Goal: Task Accomplishment & Management: Complete application form

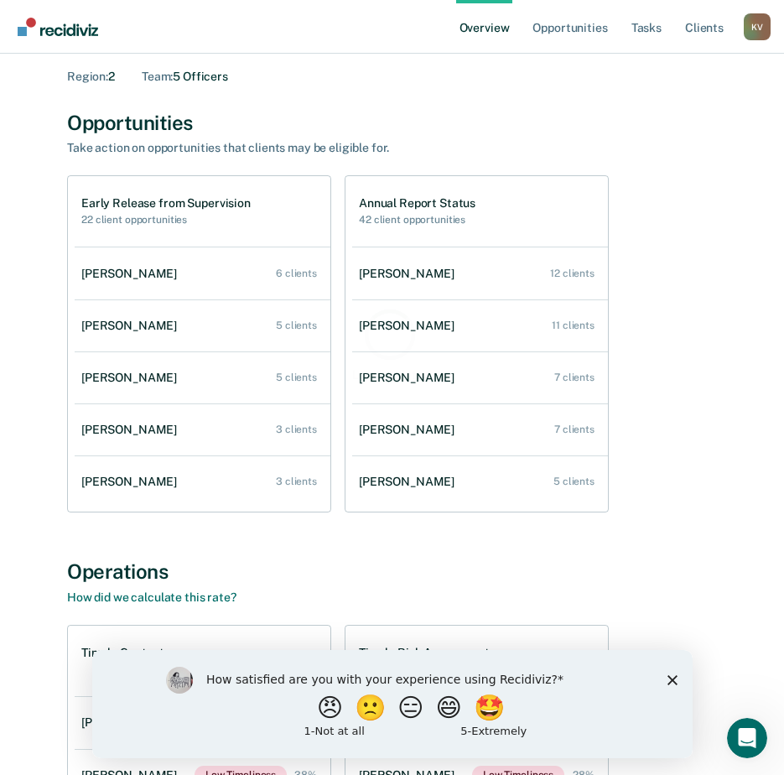
scroll to position [168, 0]
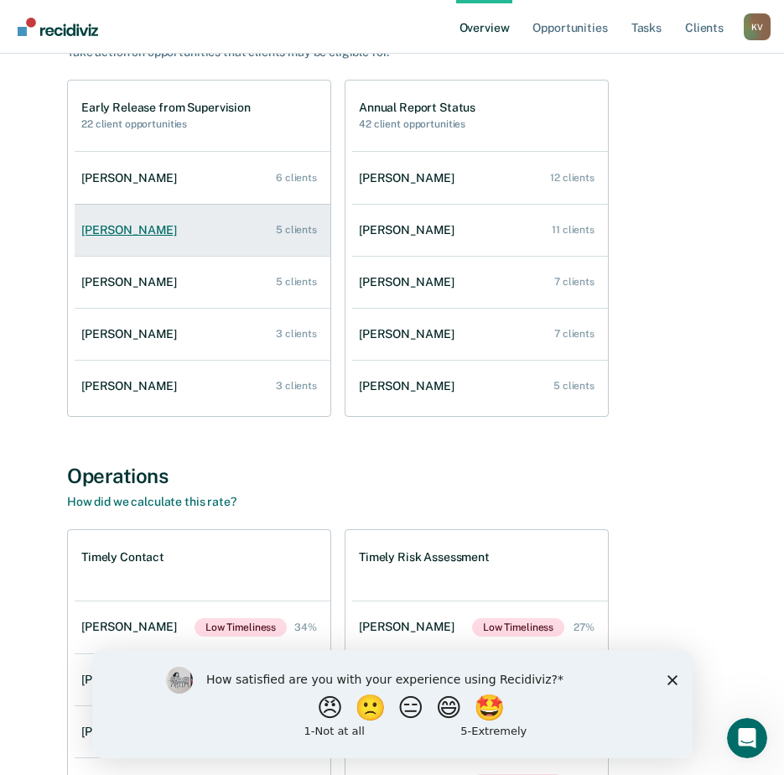
click at [144, 231] on div "[PERSON_NAME]" at bounding box center [132, 230] width 102 height 14
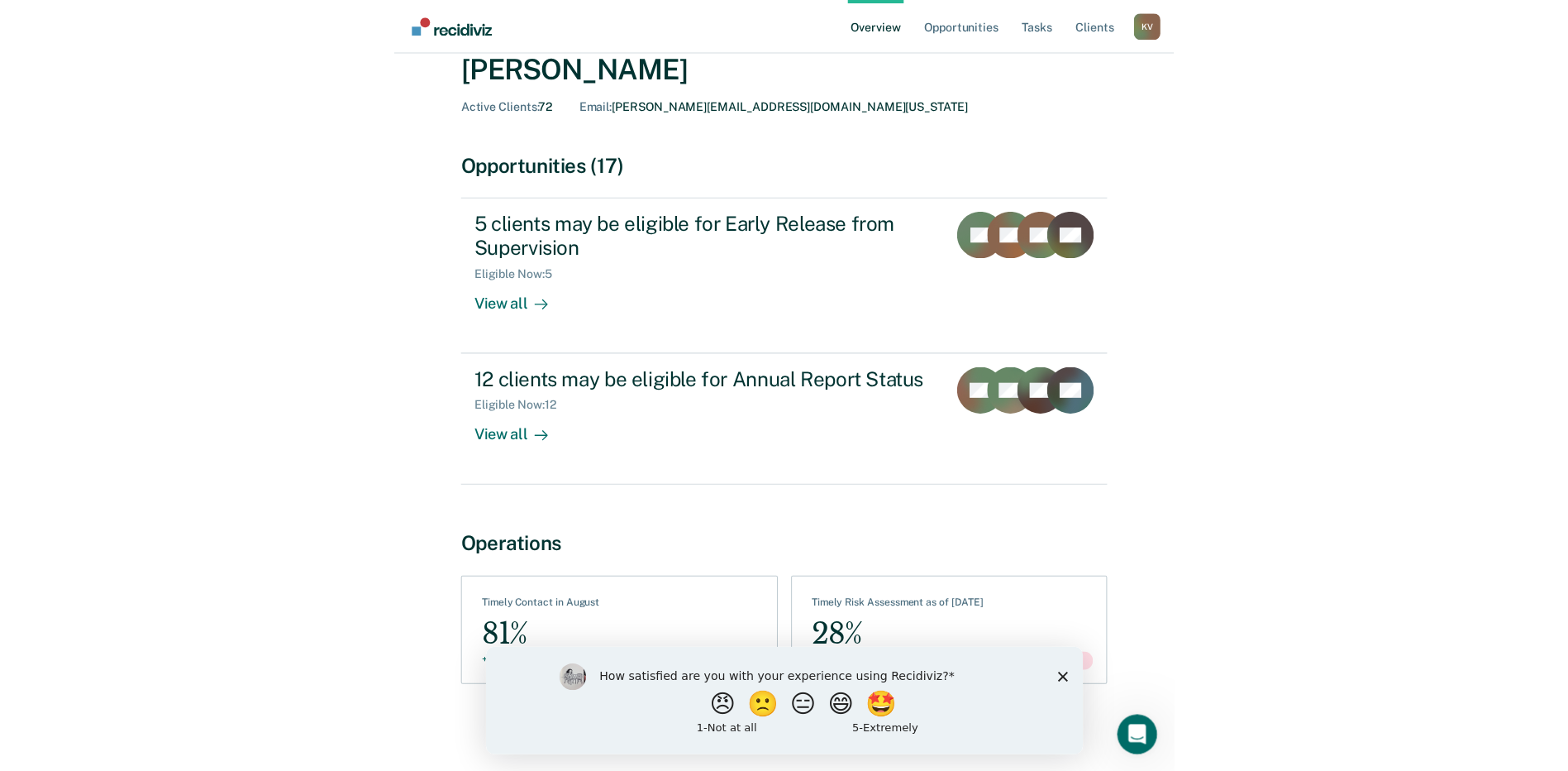
scroll to position [37, 0]
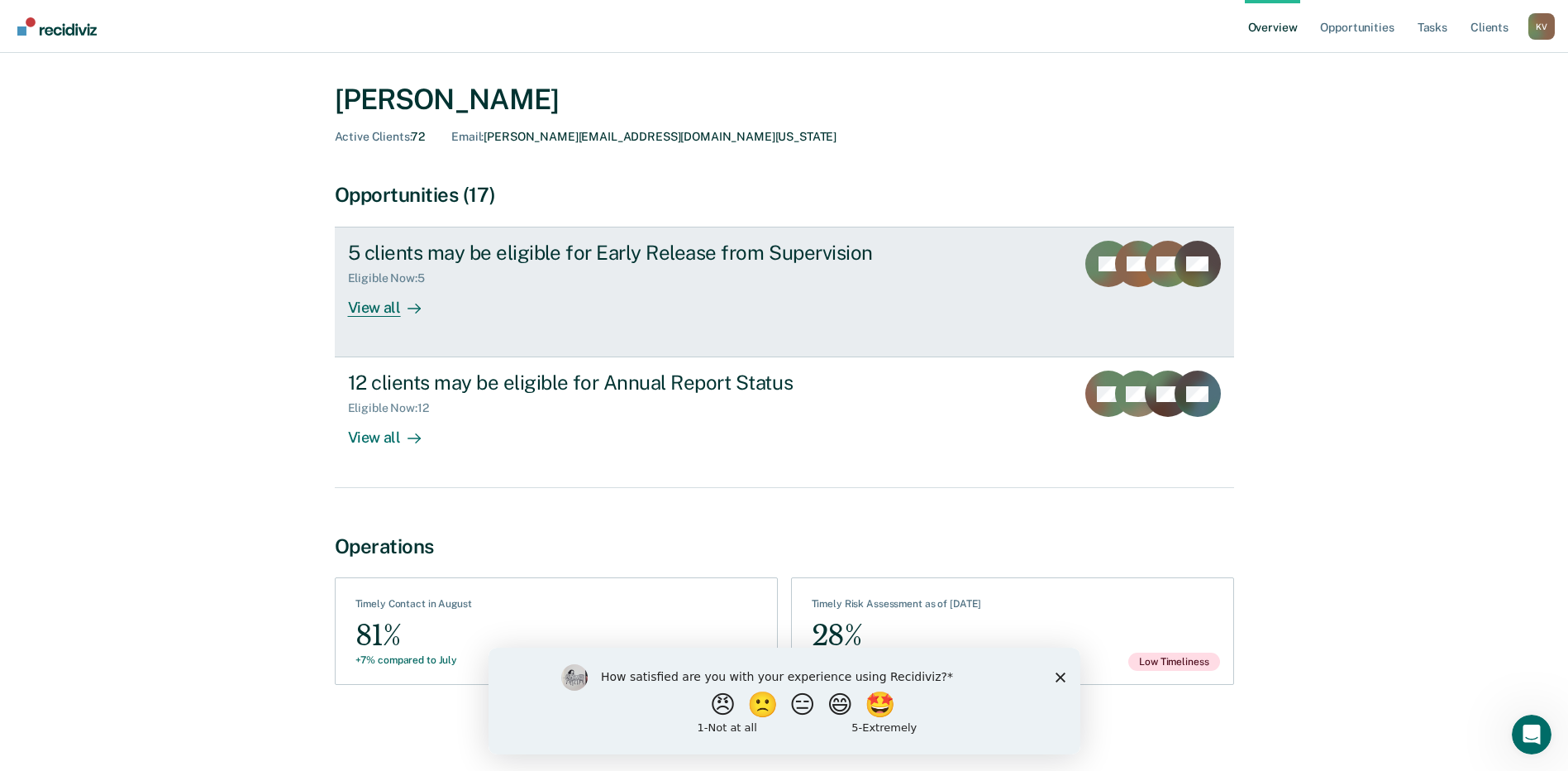
click at [784, 243] on div "5 clients may be eligible for Early Release from Supervision" at bounding box center [638, 252] width 580 height 24
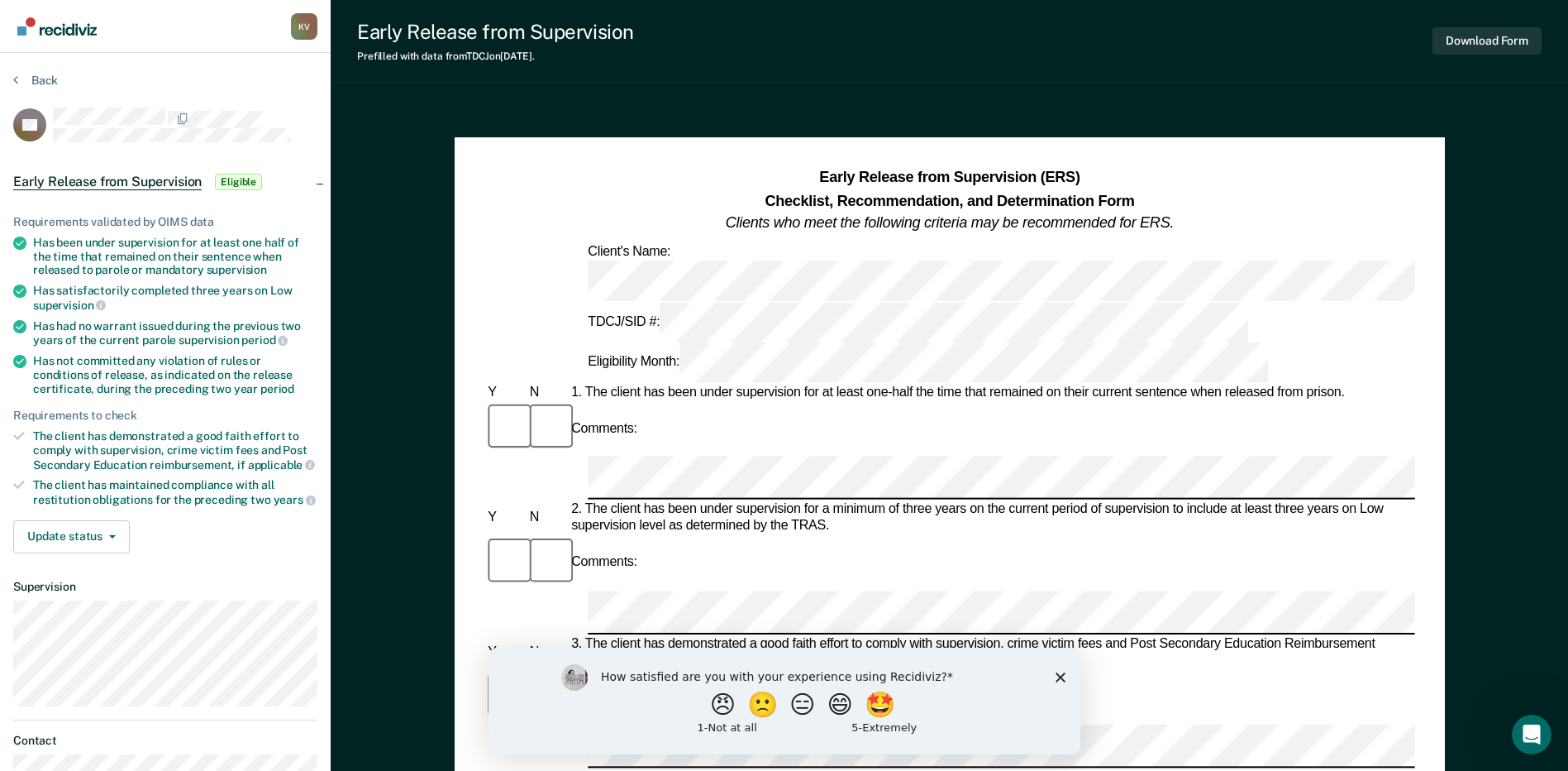
click at [784, 38] on button "Download Form" at bounding box center [1486, 41] width 109 height 28
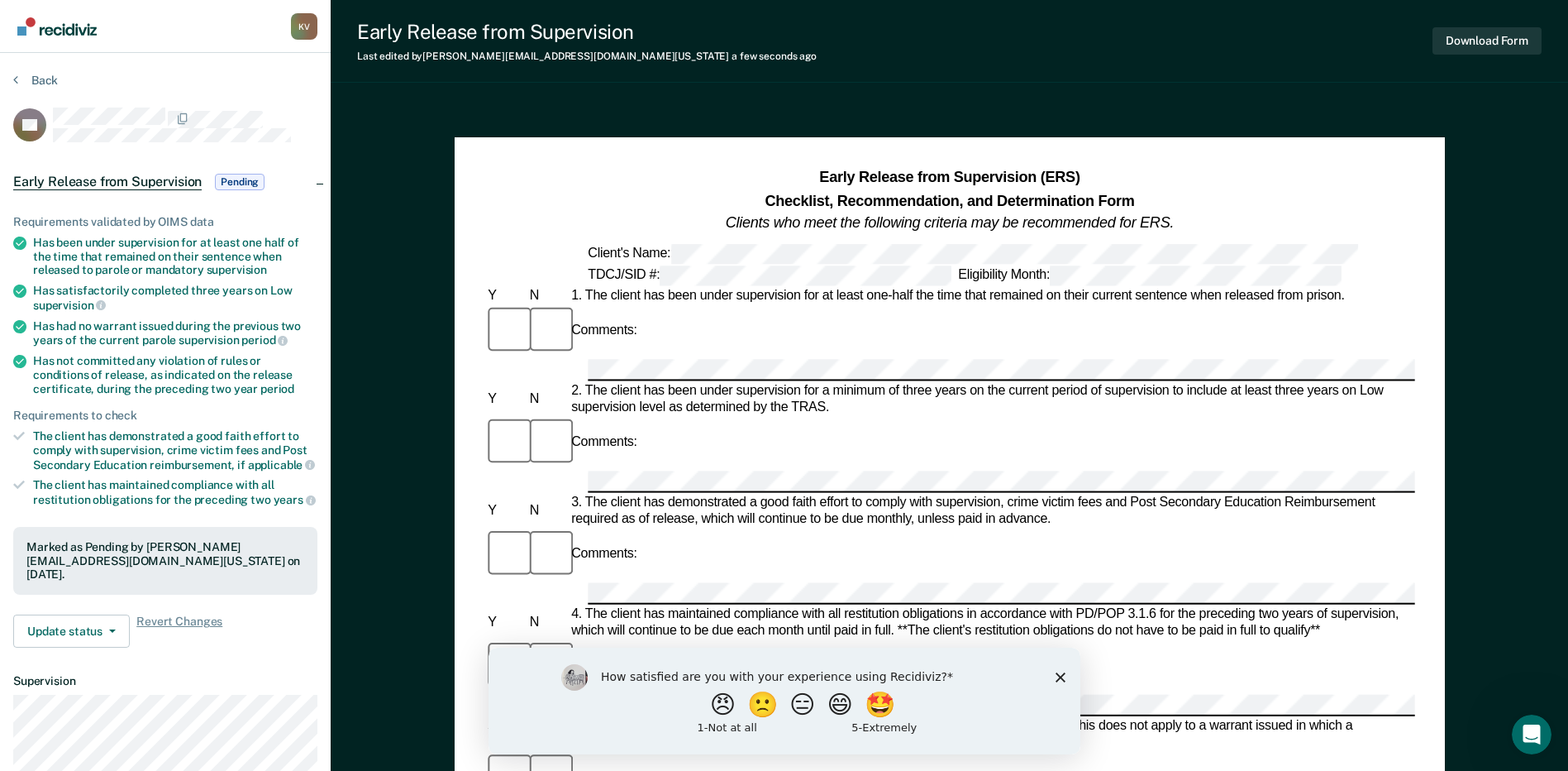
click at [784, 328] on div "Comments:" at bounding box center [948, 331] width 929 height 55
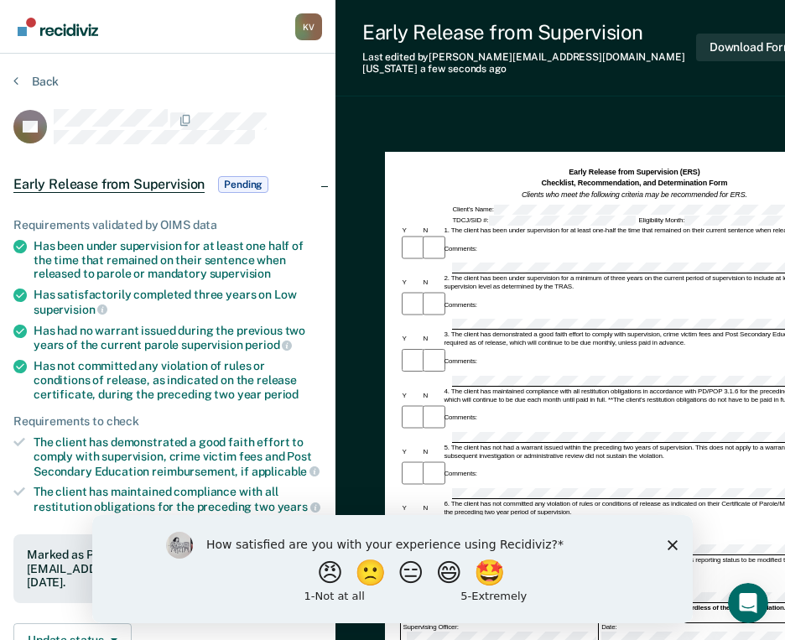
click at [535, 291] on div "Comments:" at bounding box center [634, 305] width 468 height 28
click at [560, 235] on div "Comments:" at bounding box center [634, 249] width 468 height 28
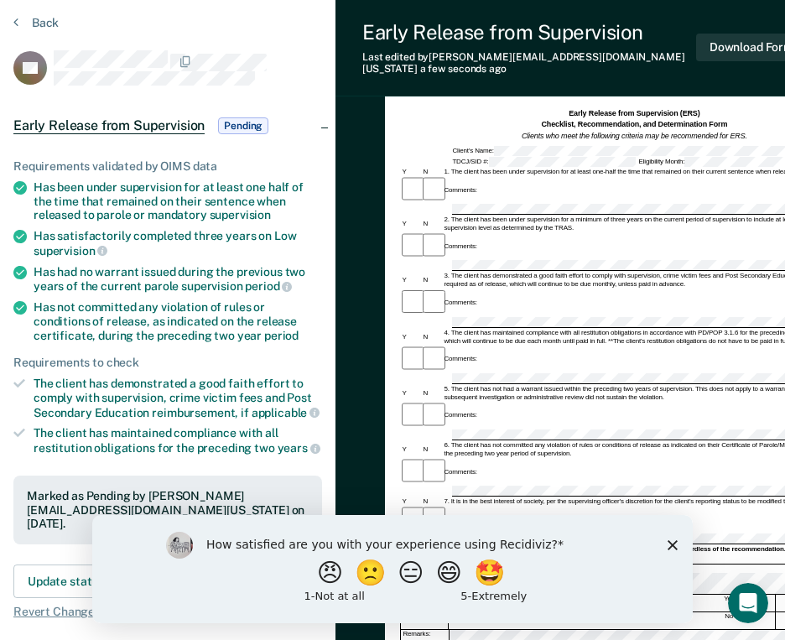
scroll to position [84, 0]
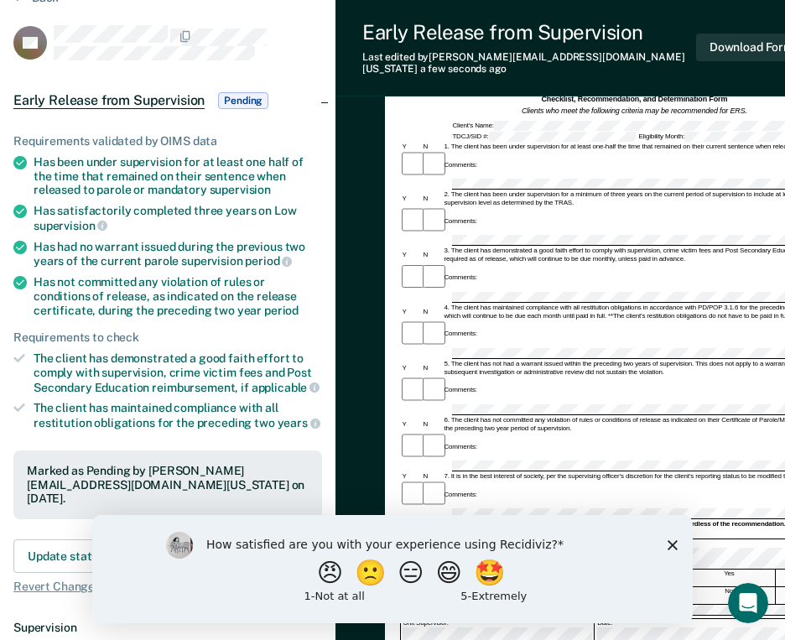
click at [422, 377] on div at bounding box center [431, 391] width 21 height 28
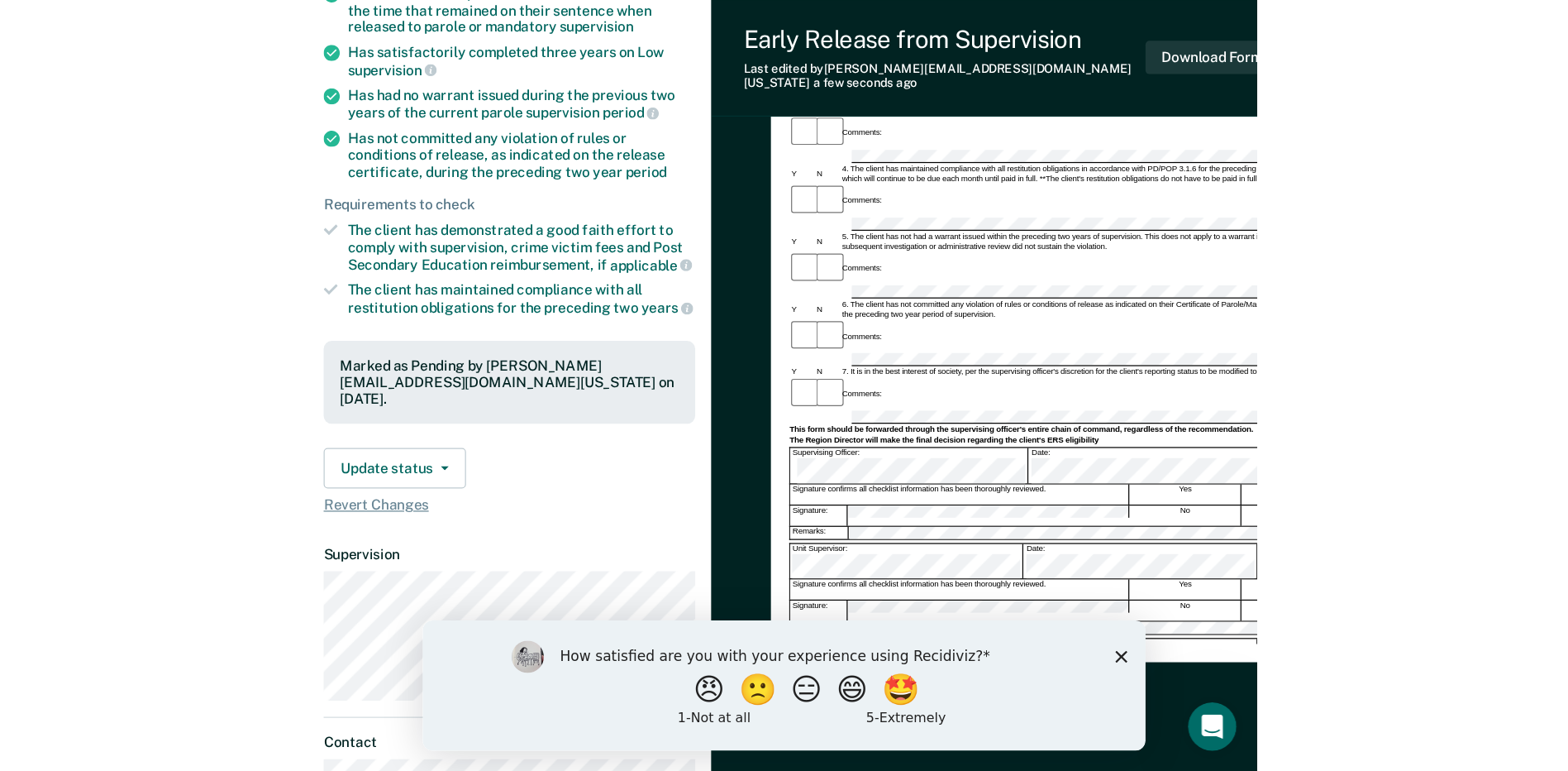
scroll to position [248, 0]
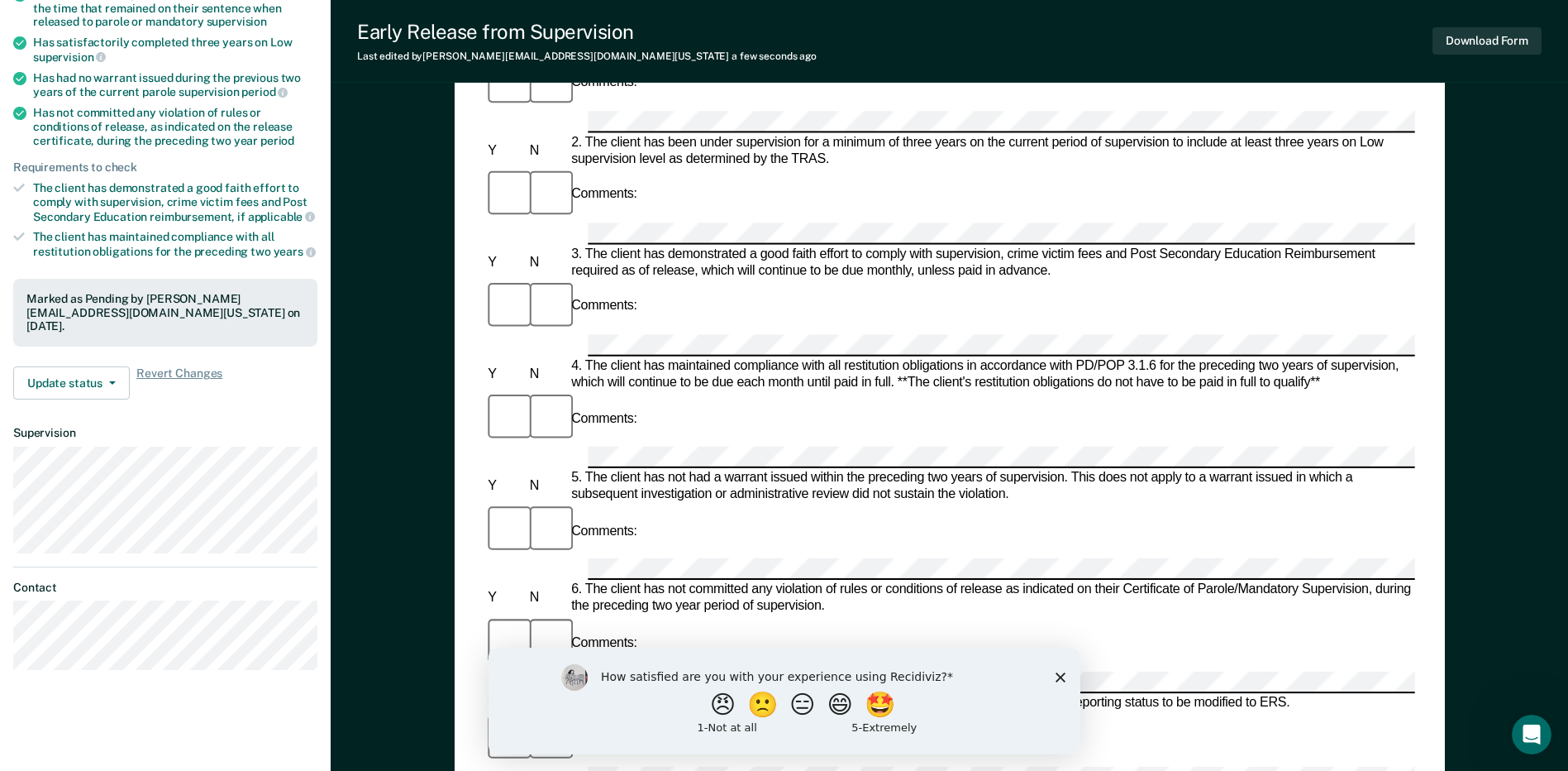
click at [770, 611] on form "Early Release from Supervision (ERS) Checklist, Recommendation, and Determinati…" at bounding box center [948, 772] width 929 height 1706
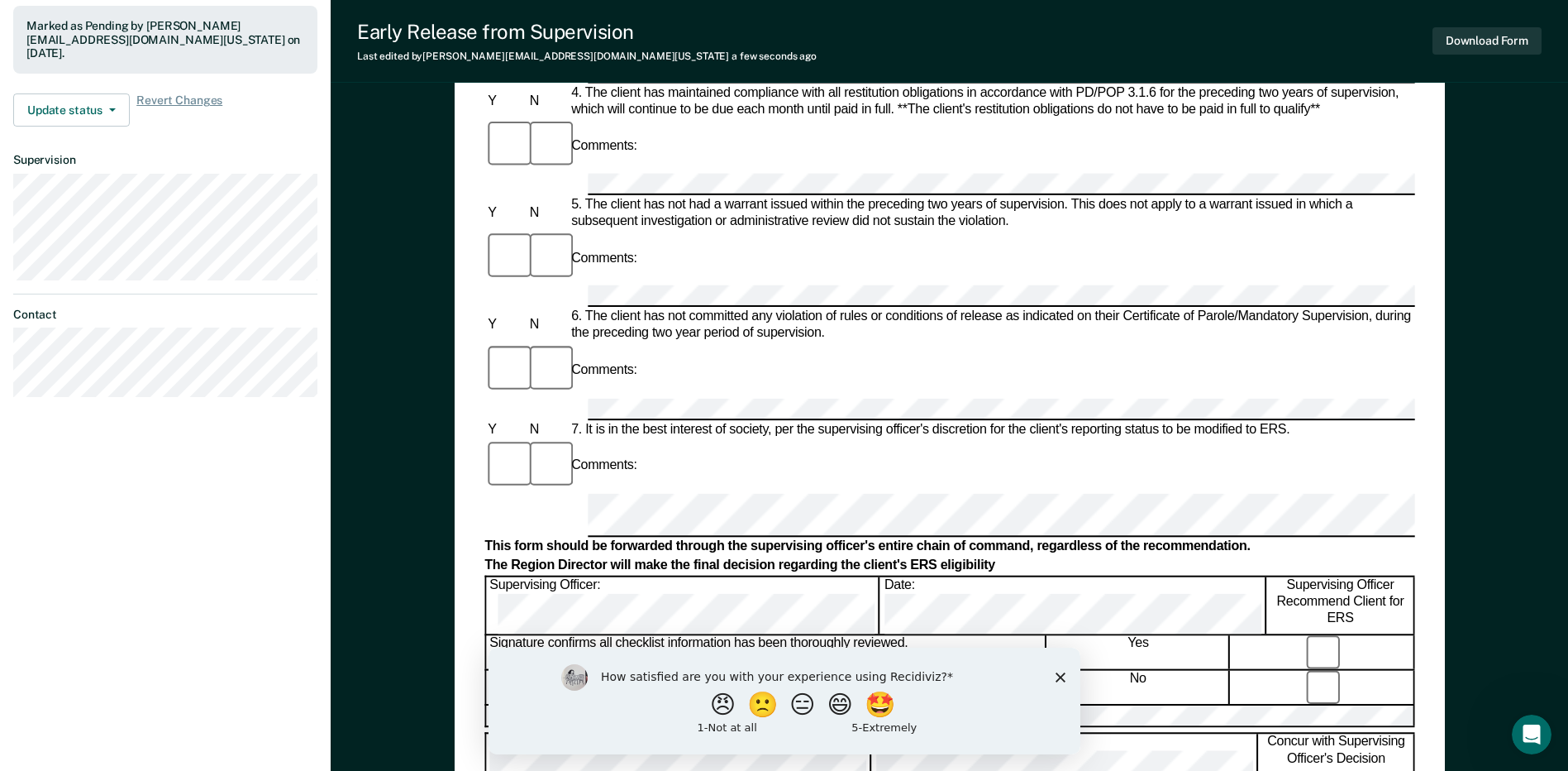
scroll to position [579, 0]
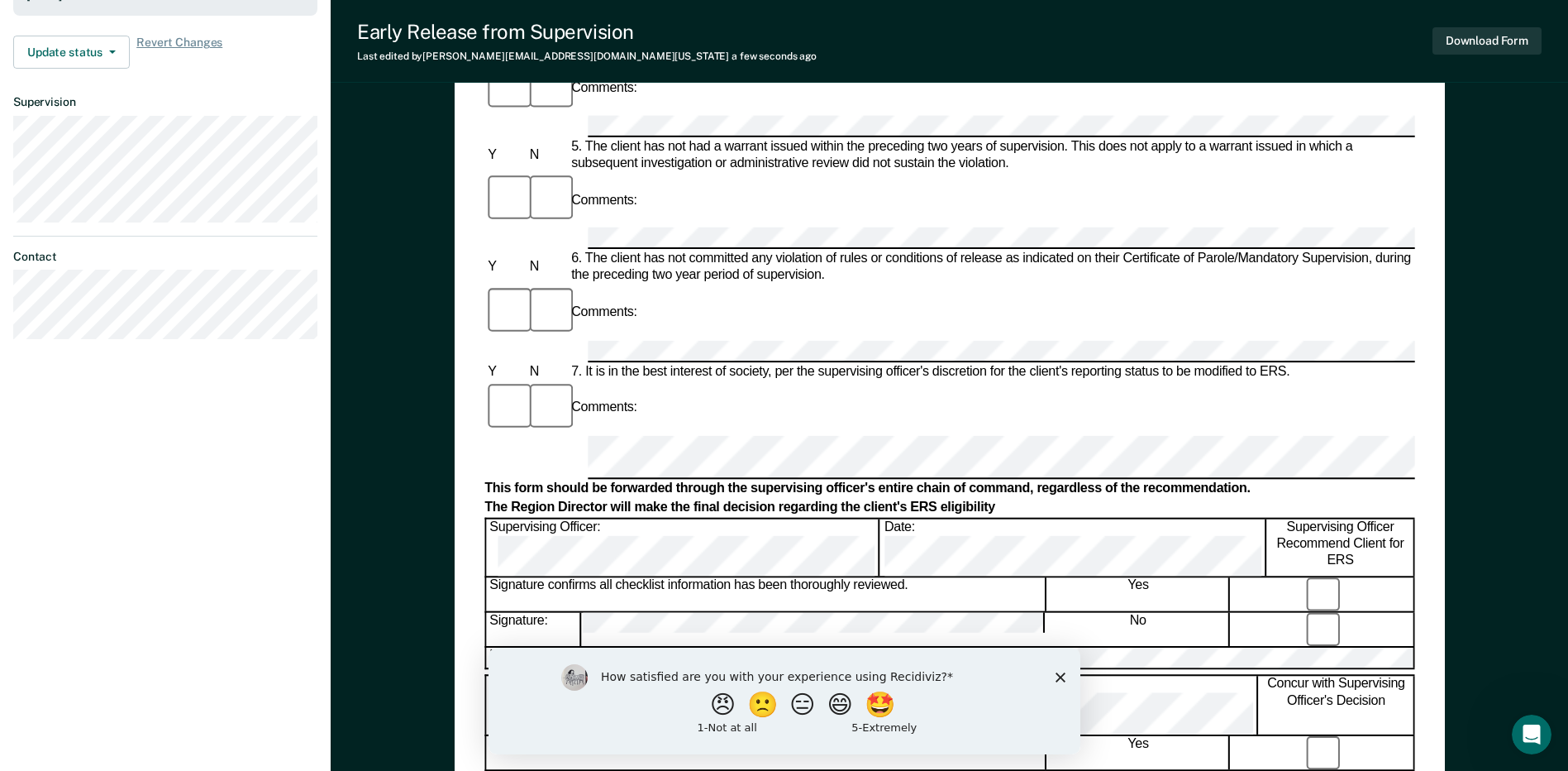
click at [364, 715] on div "Early Release from Supervision (ERS) Checklist, Recommendation, and Determinati…" at bounding box center [948, 250] width 1237 height 1454
click at [784, 44] on button "Download Form" at bounding box center [1486, 41] width 109 height 28
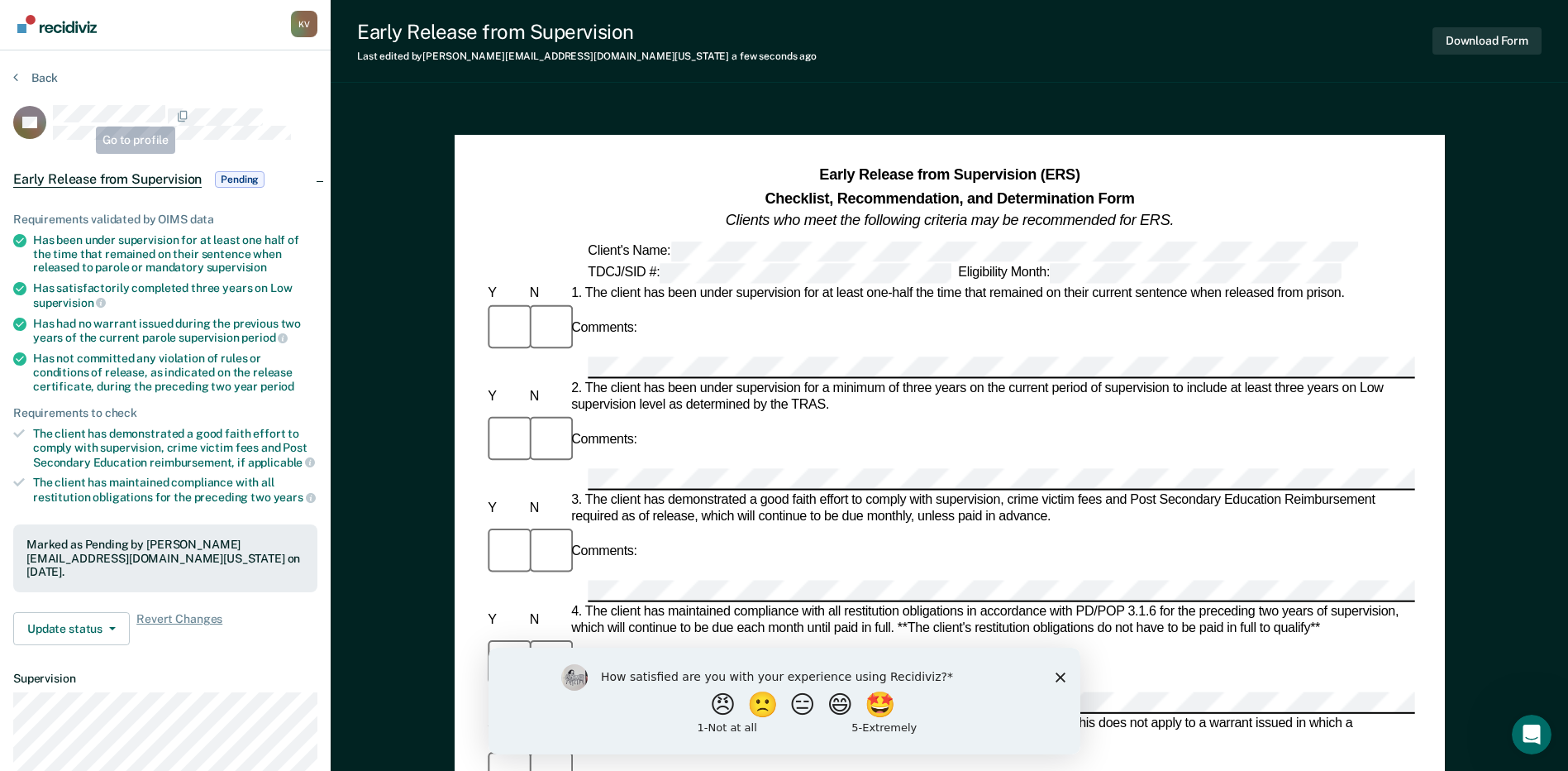
scroll to position [0, 0]
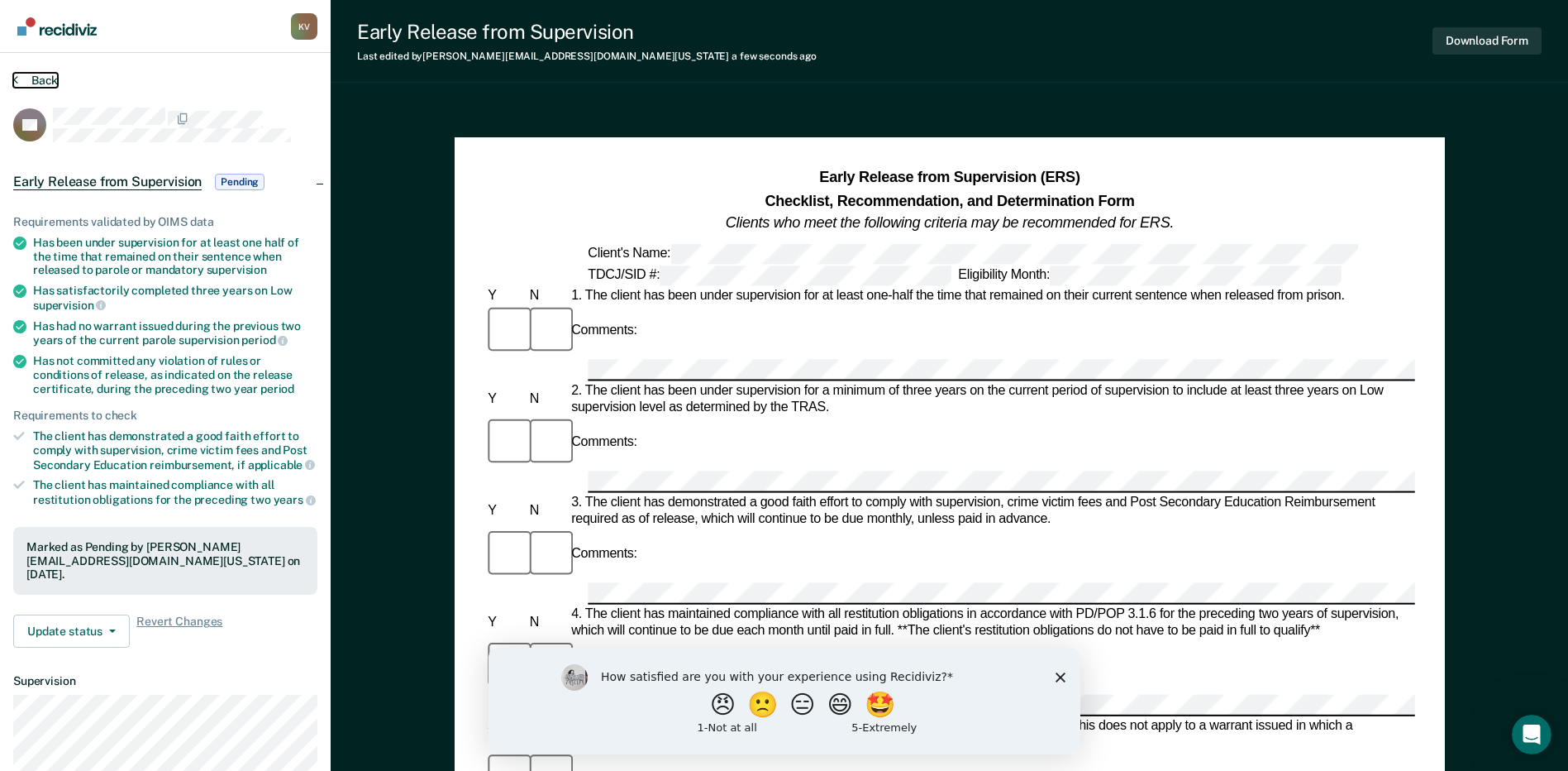
click at [37, 78] on button "Back" at bounding box center [34, 80] width 44 height 15
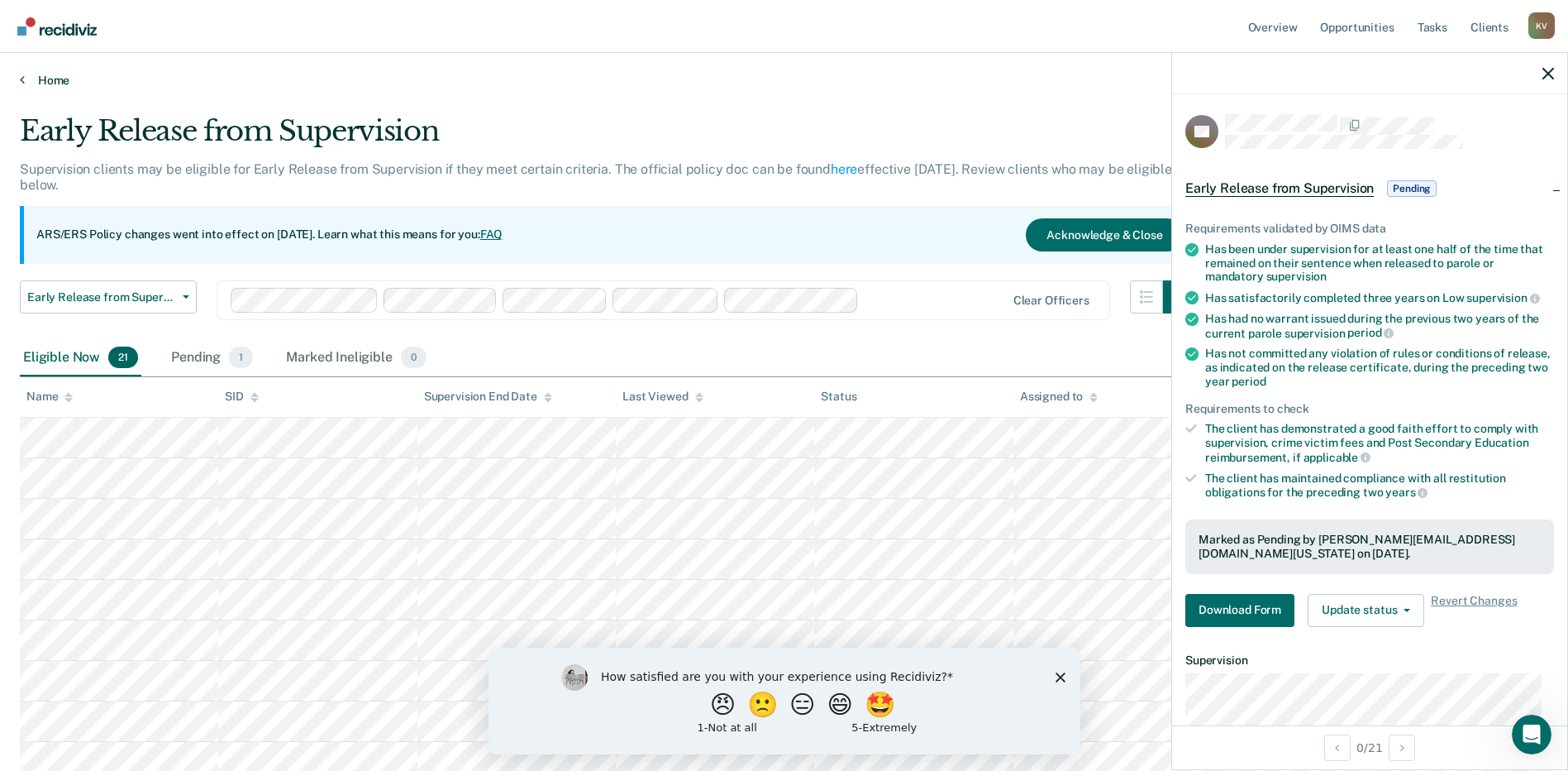
click at [31, 79] on link "Home" at bounding box center [784, 80] width 1528 height 15
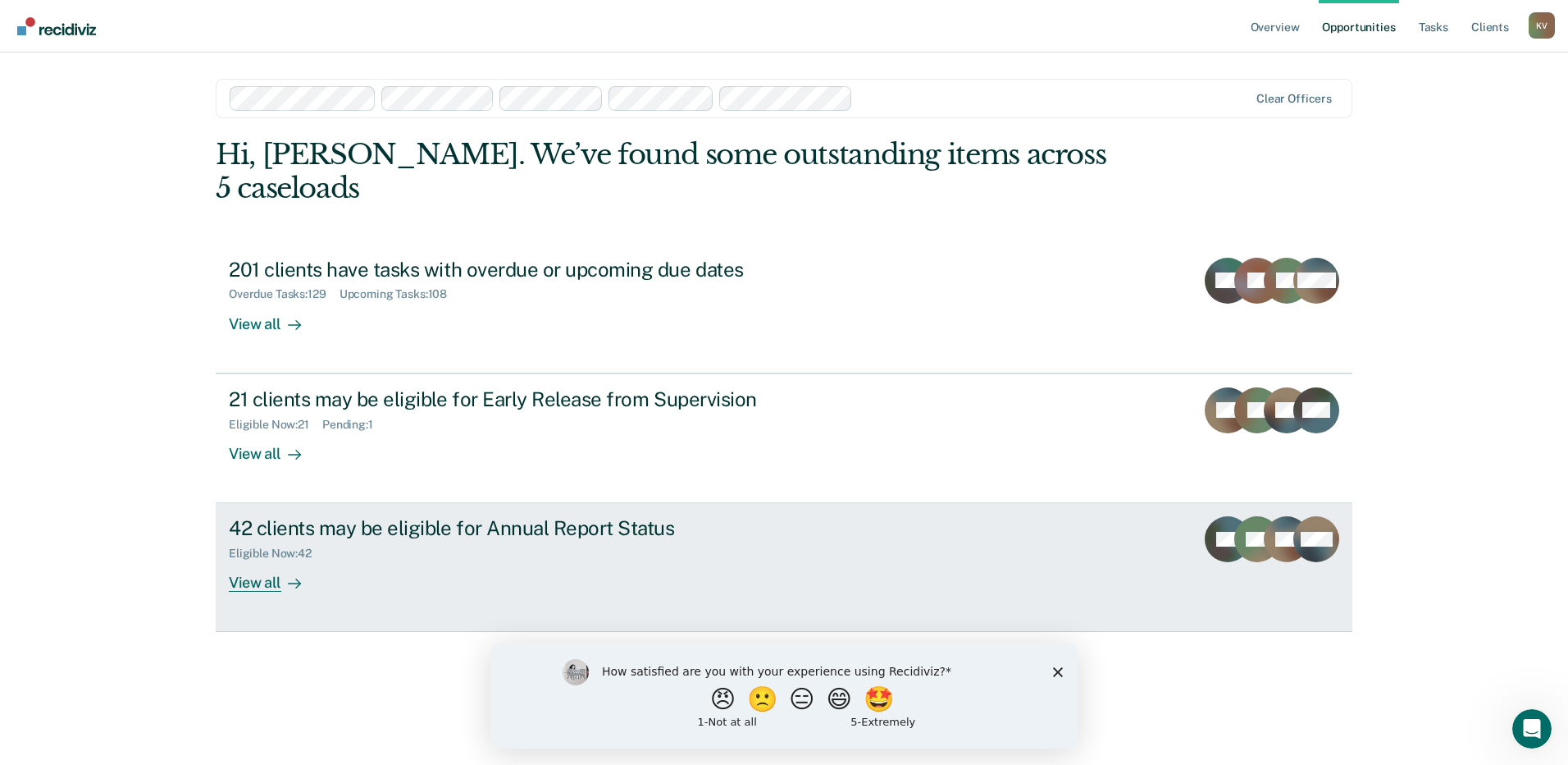
click at [663, 540] on div "Eligible Now : 42" at bounding box center [516, 550] width 576 height 21
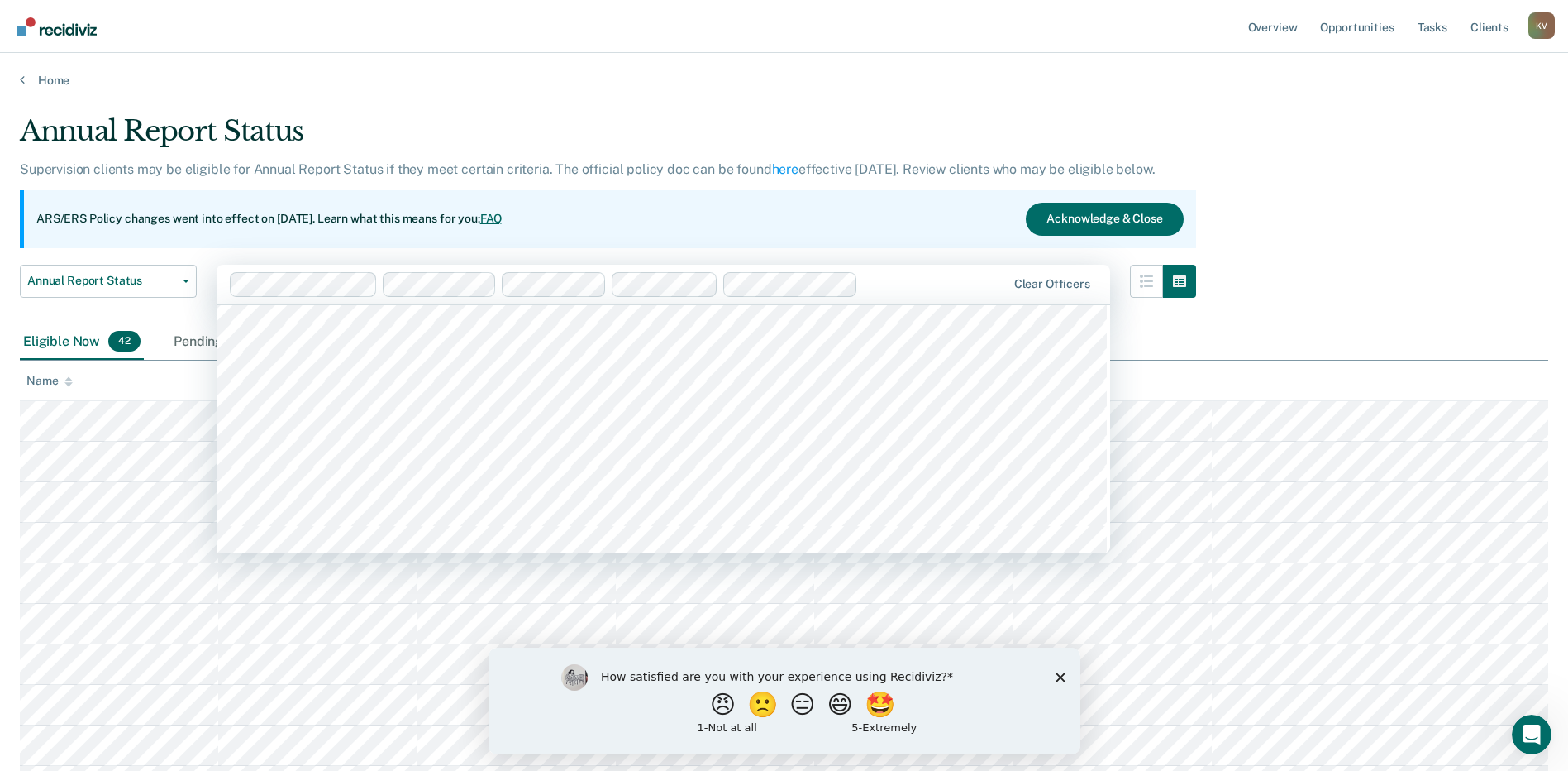
scroll to position [579, 0]
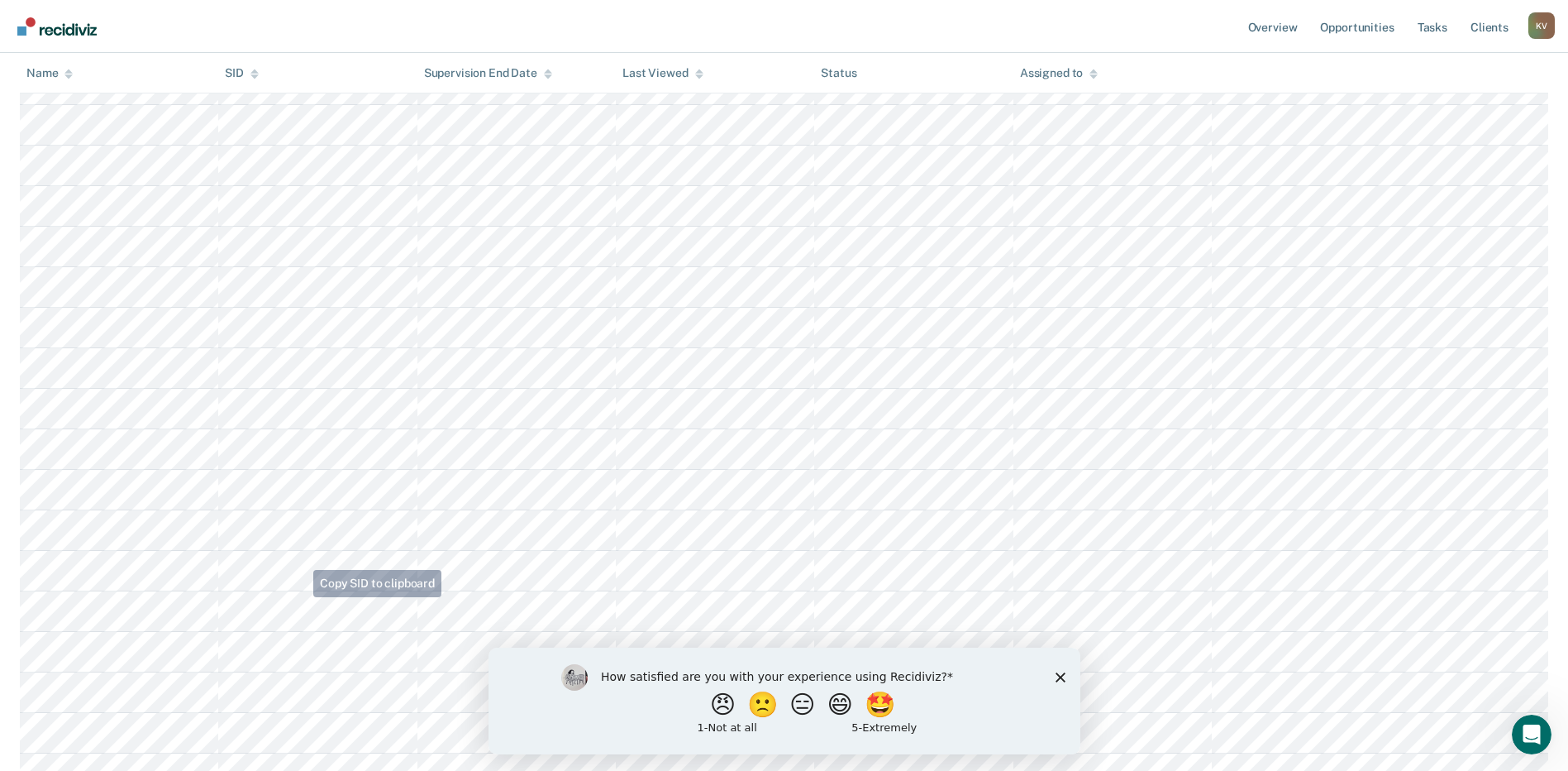
scroll to position [1406, 0]
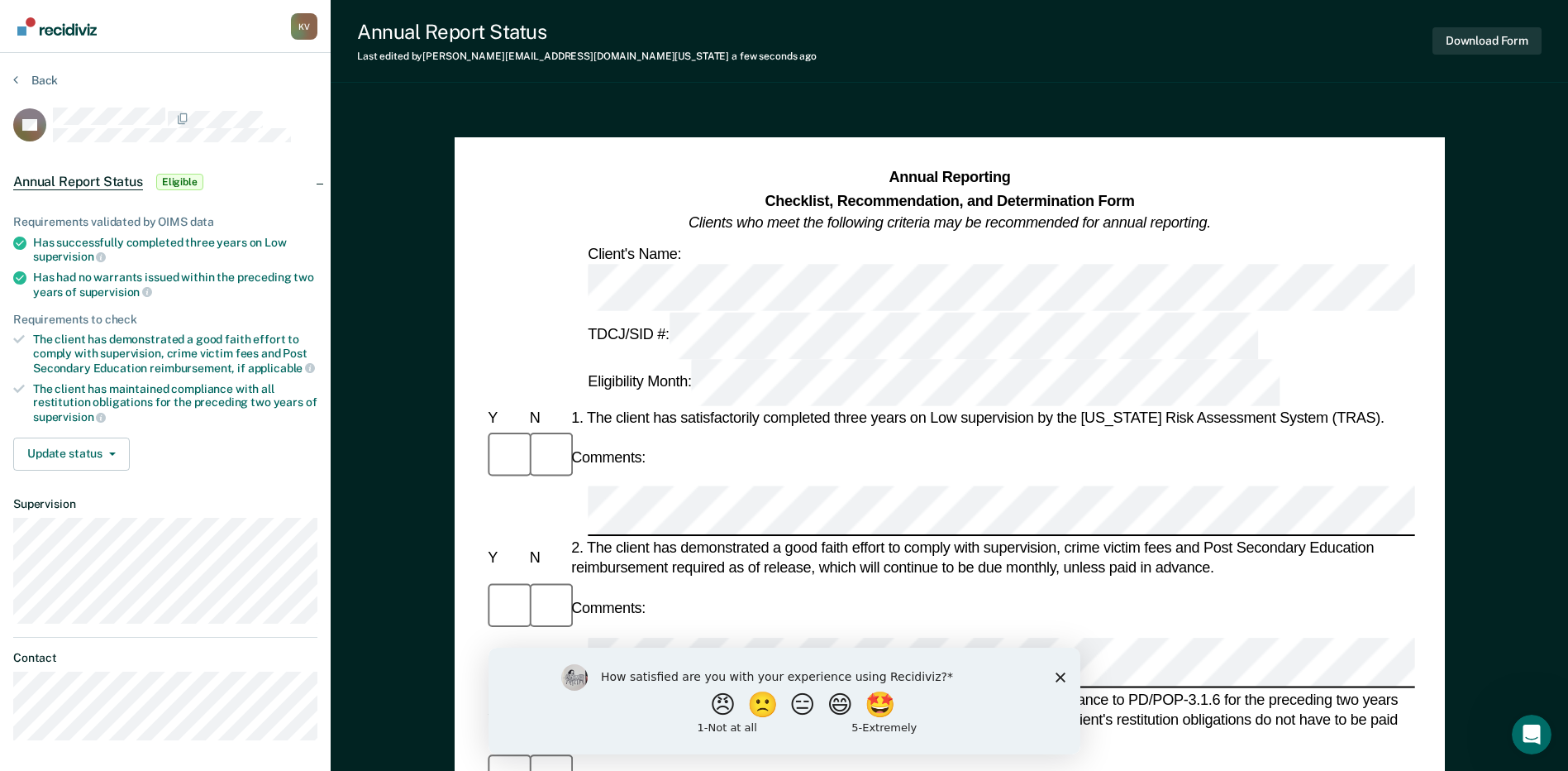
scroll to position [166, 0]
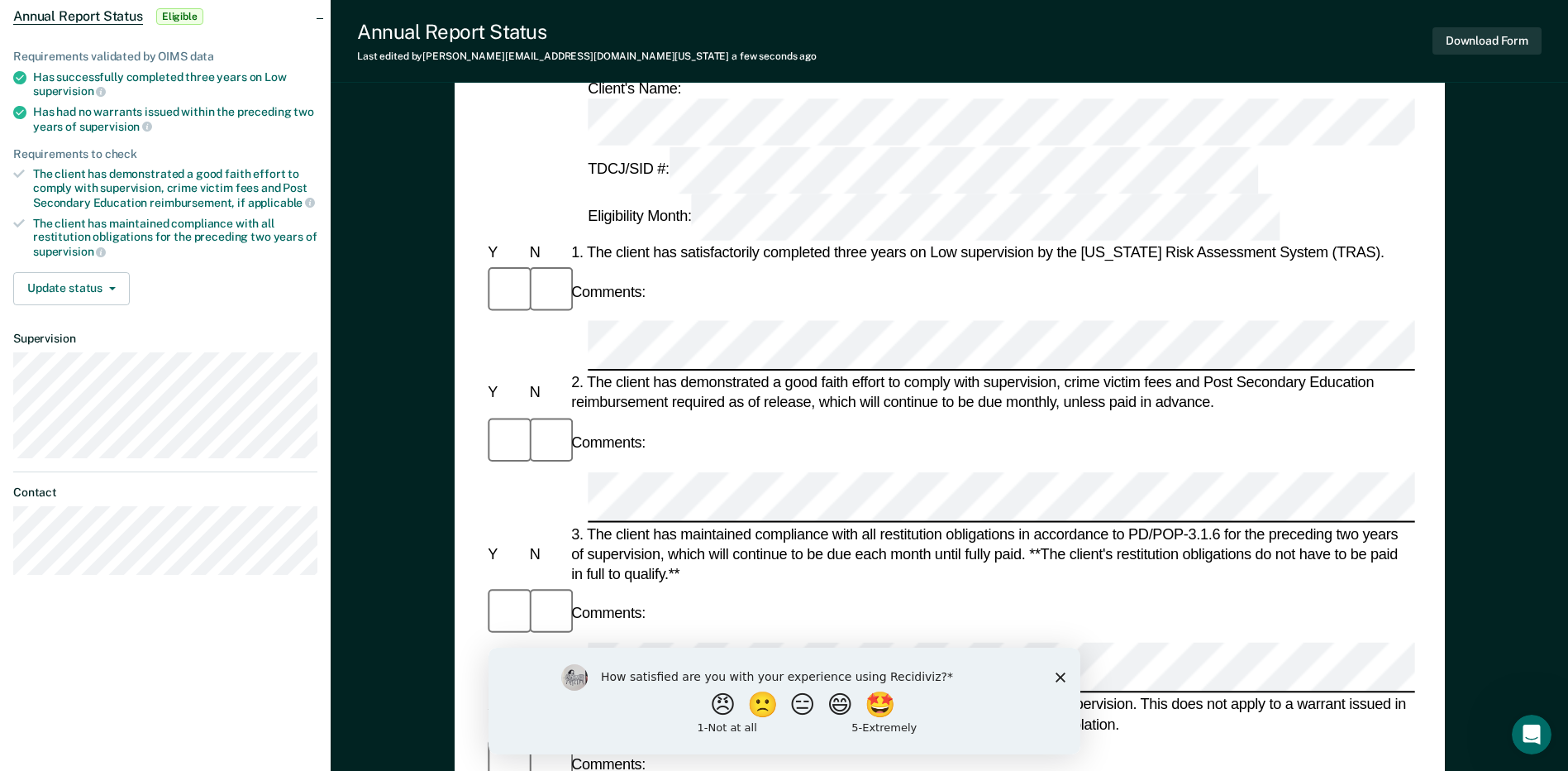
click at [544, 736] on div at bounding box center [546, 763] width 41 height 55
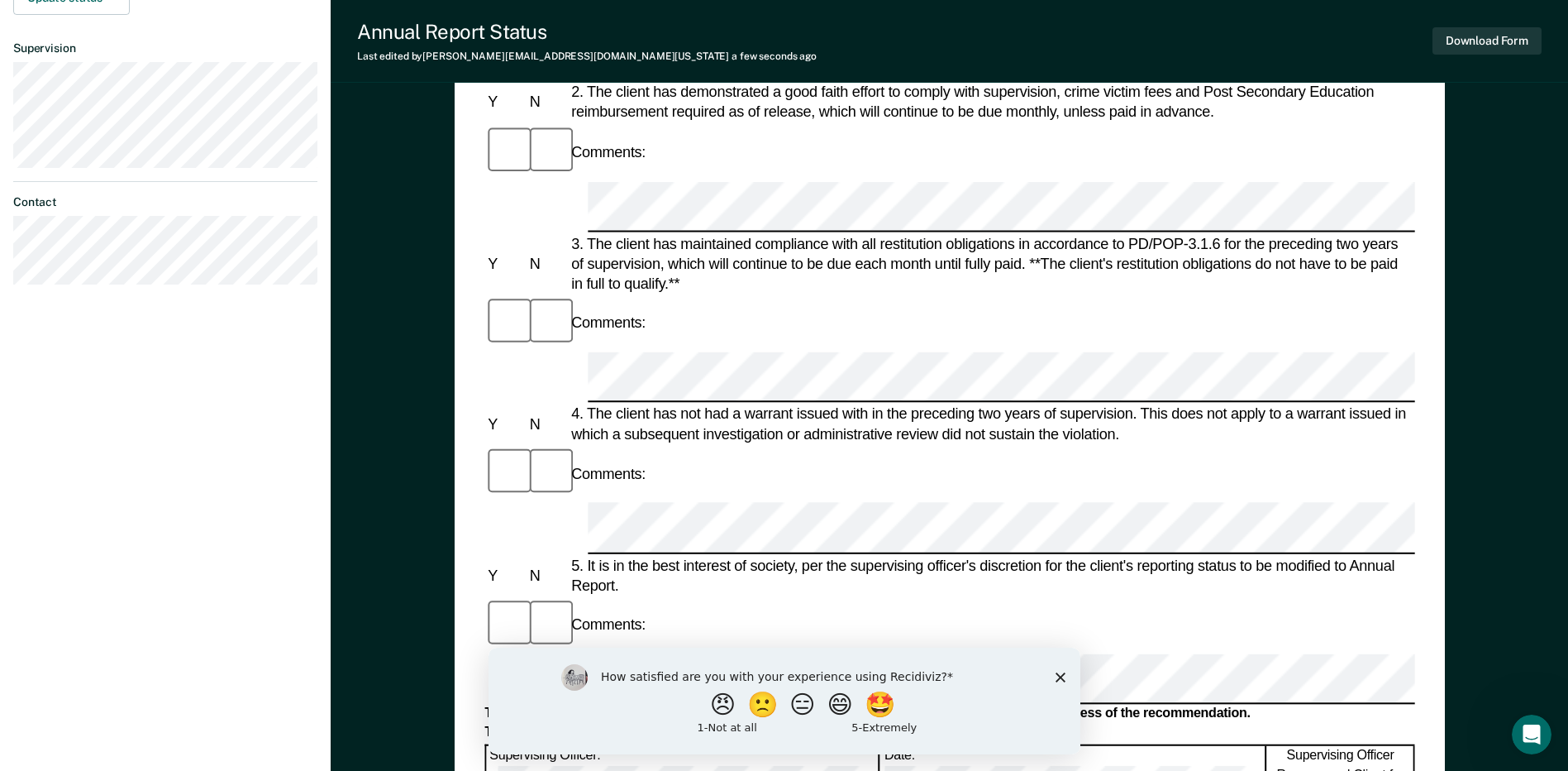
scroll to position [207, 0]
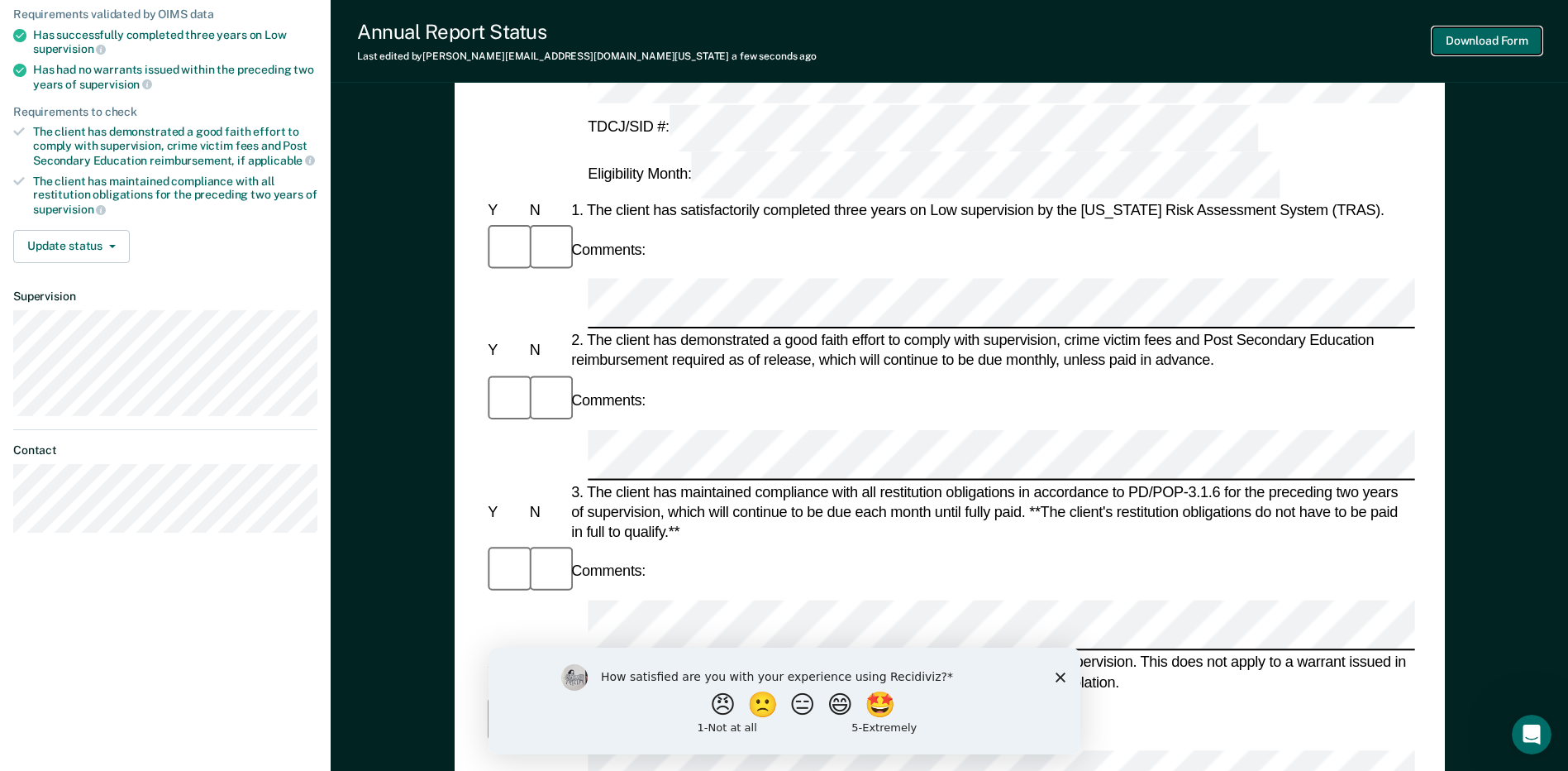
click at [784, 38] on button "Download Form" at bounding box center [1486, 41] width 109 height 28
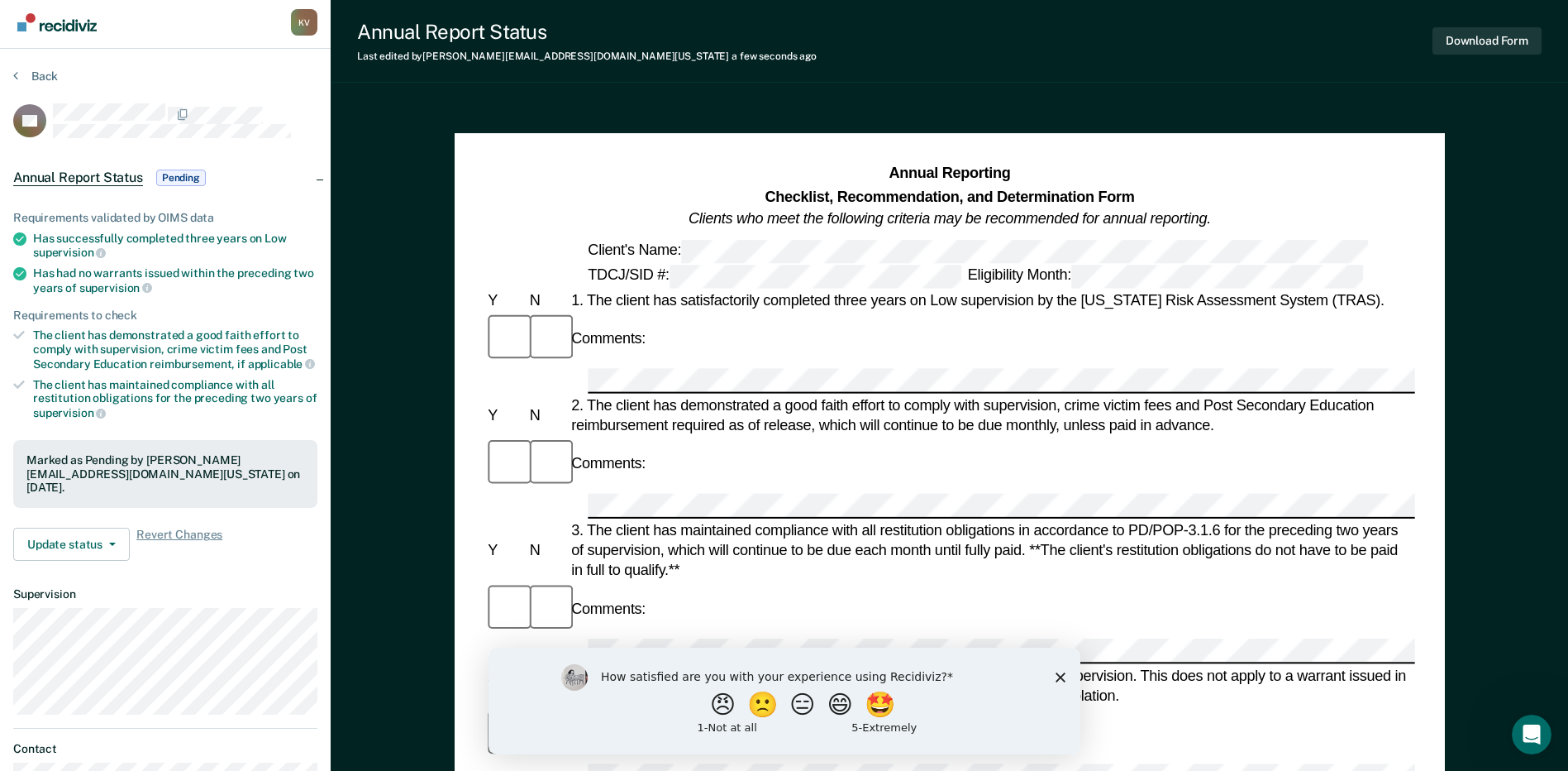
scroll to position [0, 0]
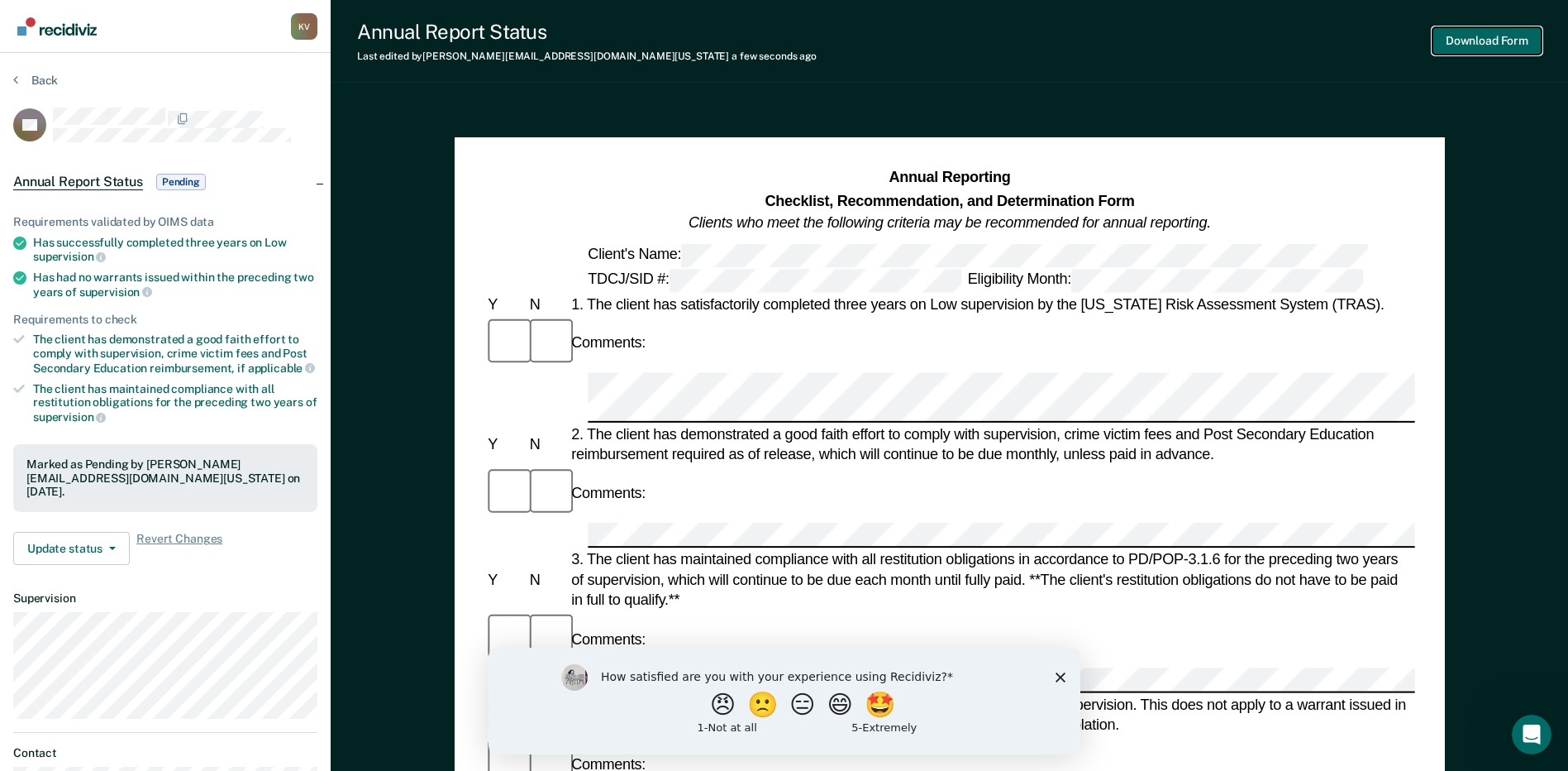
click at [784, 33] on button "Download Form" at bounding box center [1486, 41] width 109 height 28
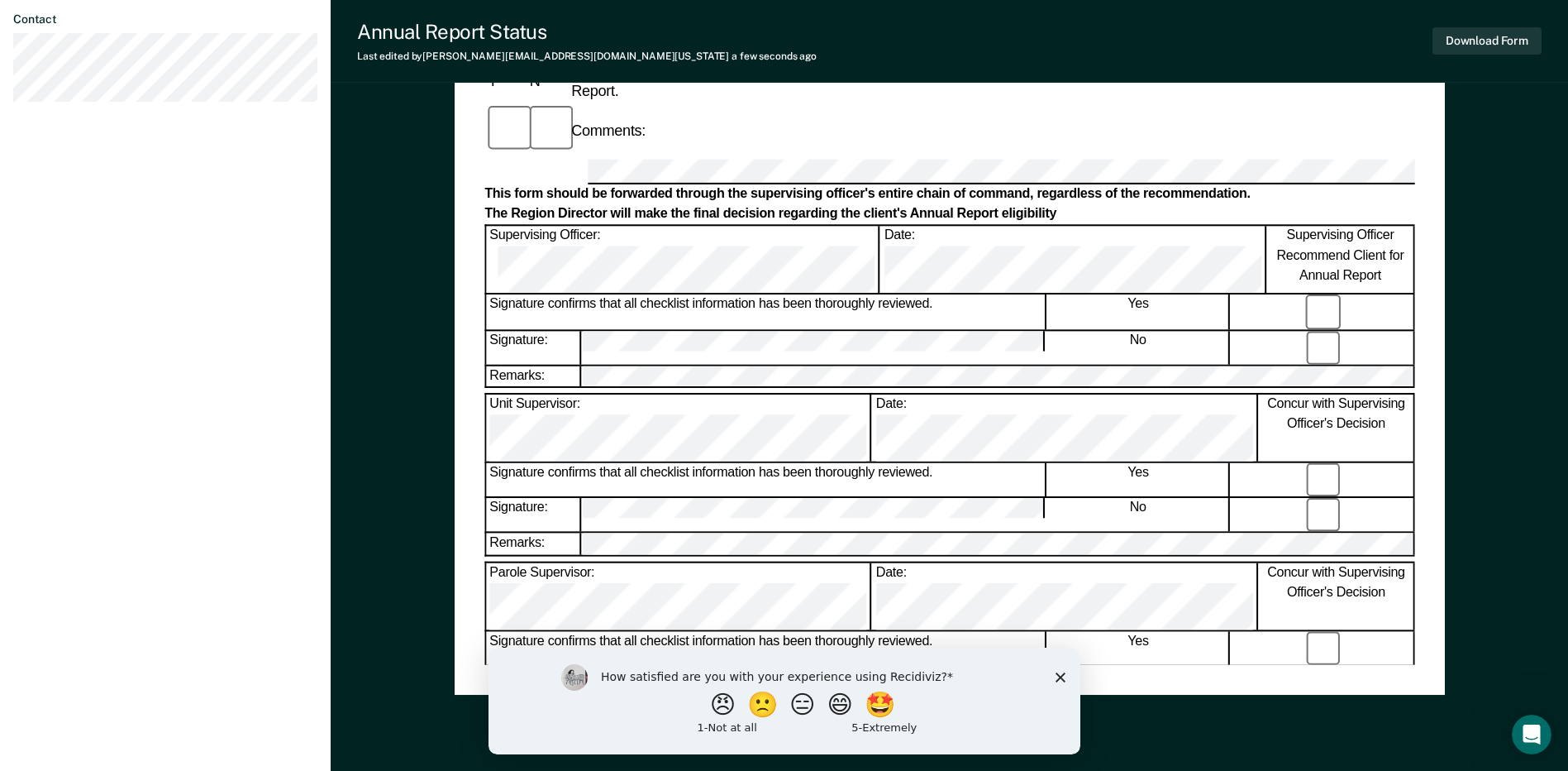
scroll to position [704, 0]
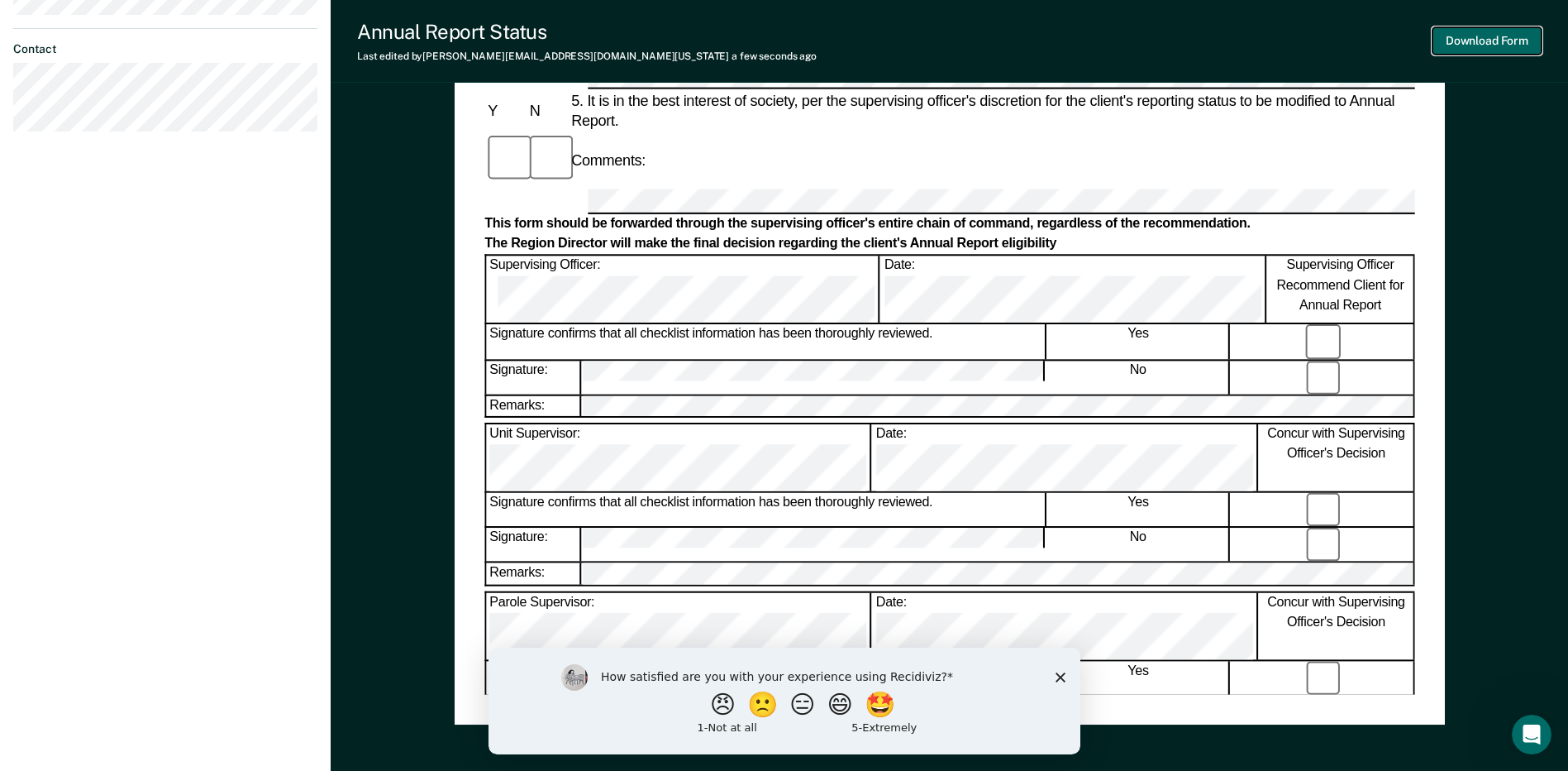
click at [784, 34] on button "Download Form" at bounding box center [1486, 41] width 109 height 28
